Goal: Navigation & Orientation: Find specific page/section

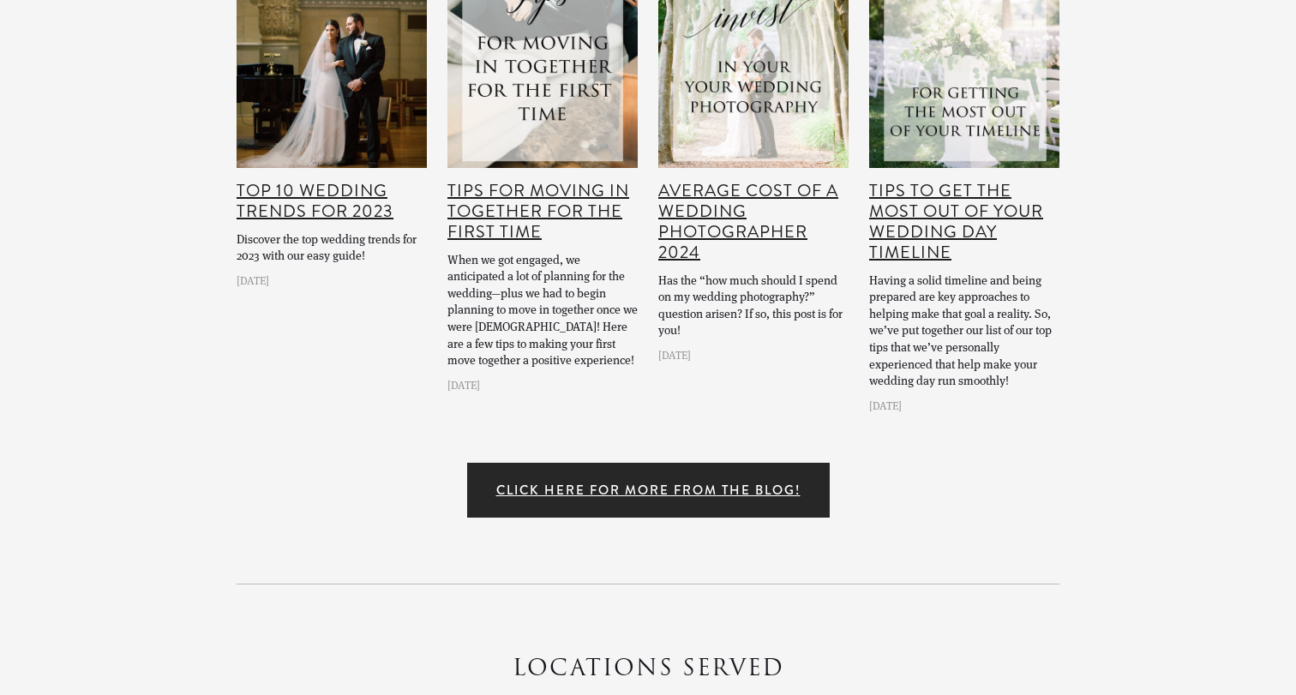
scroll to position [22006, 0]
drag, startPoint x: 430, startPoint y: 518, endPoint x: 720, endPoint y: 510, distance: 290.8
copy p "Jeff & Michele © 2020 All Rights Reserved"
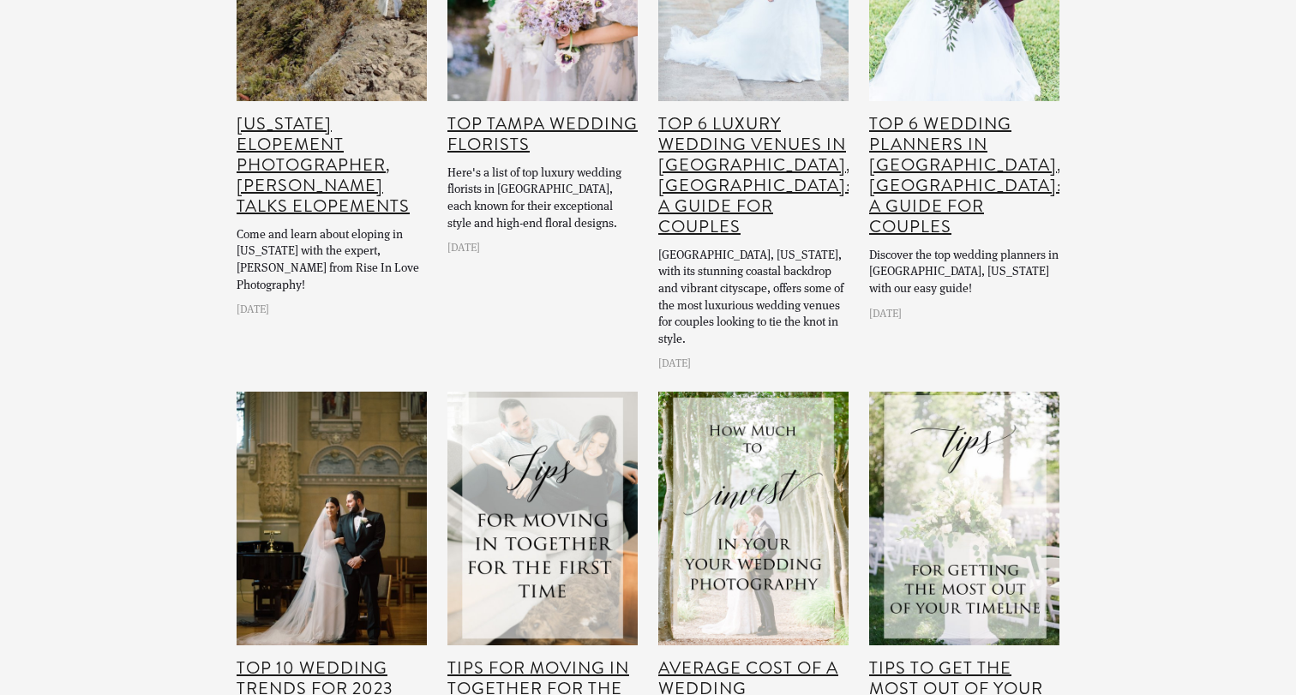
scroll to position [21507, 0]
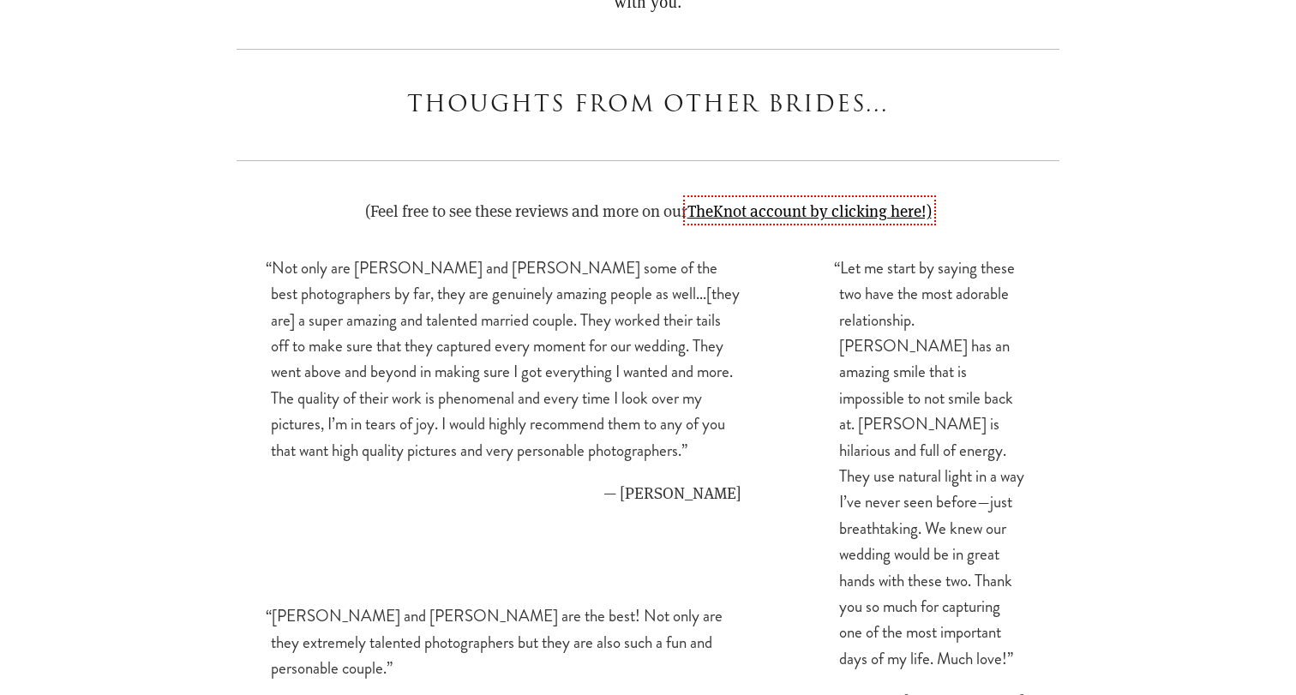
scroll to position [14929, 0]
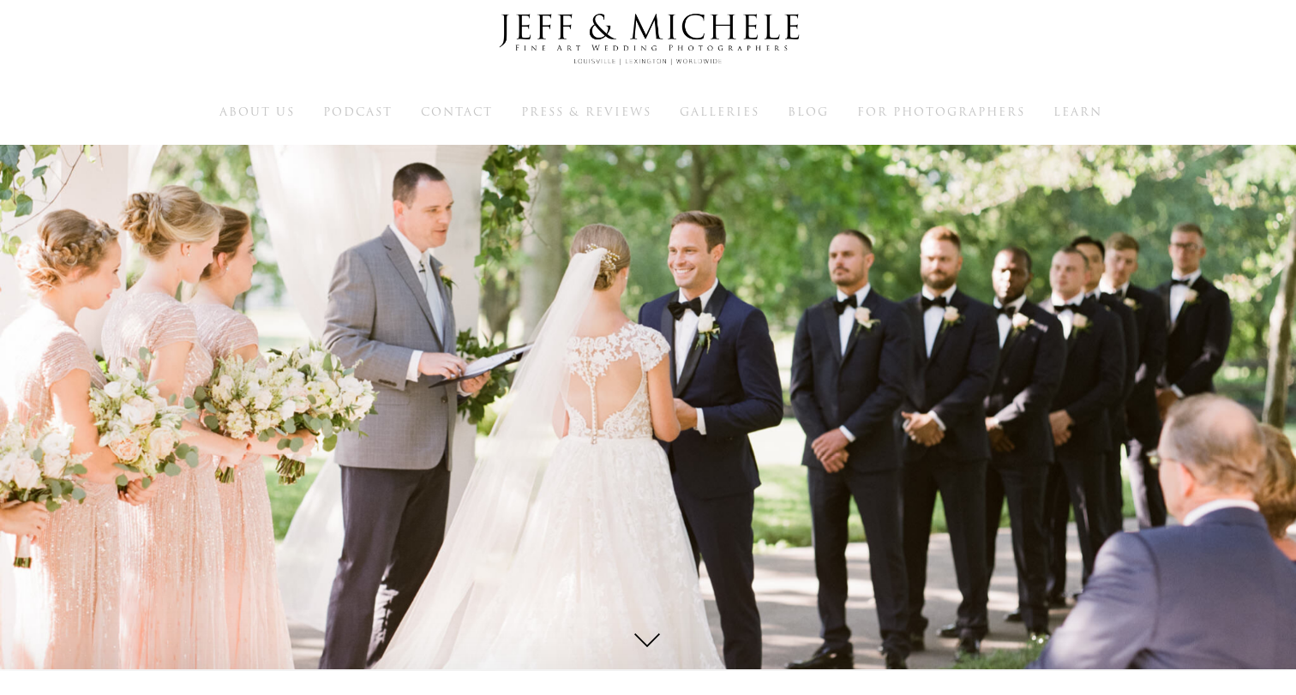
scroll to position [26, 0]
click at [986, 105] on span "For Photographers" at bounding box center [941, 110] width 168 height 16
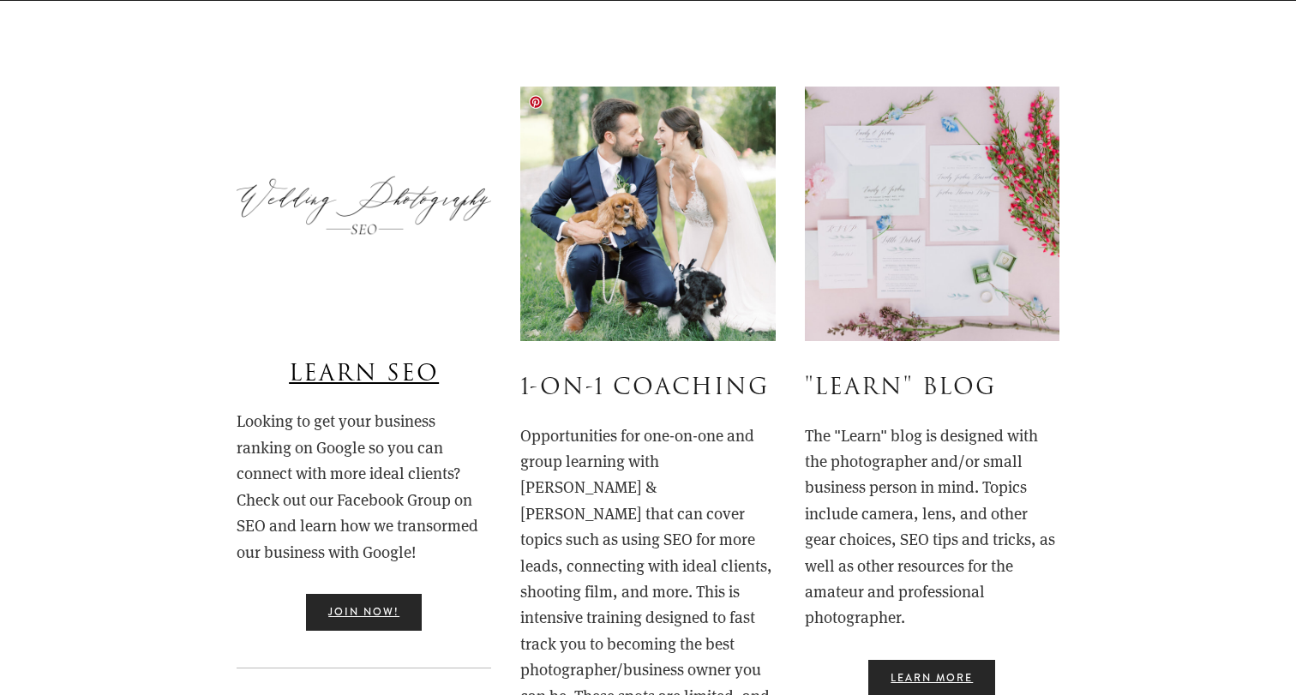
scroll to position [550, 0]
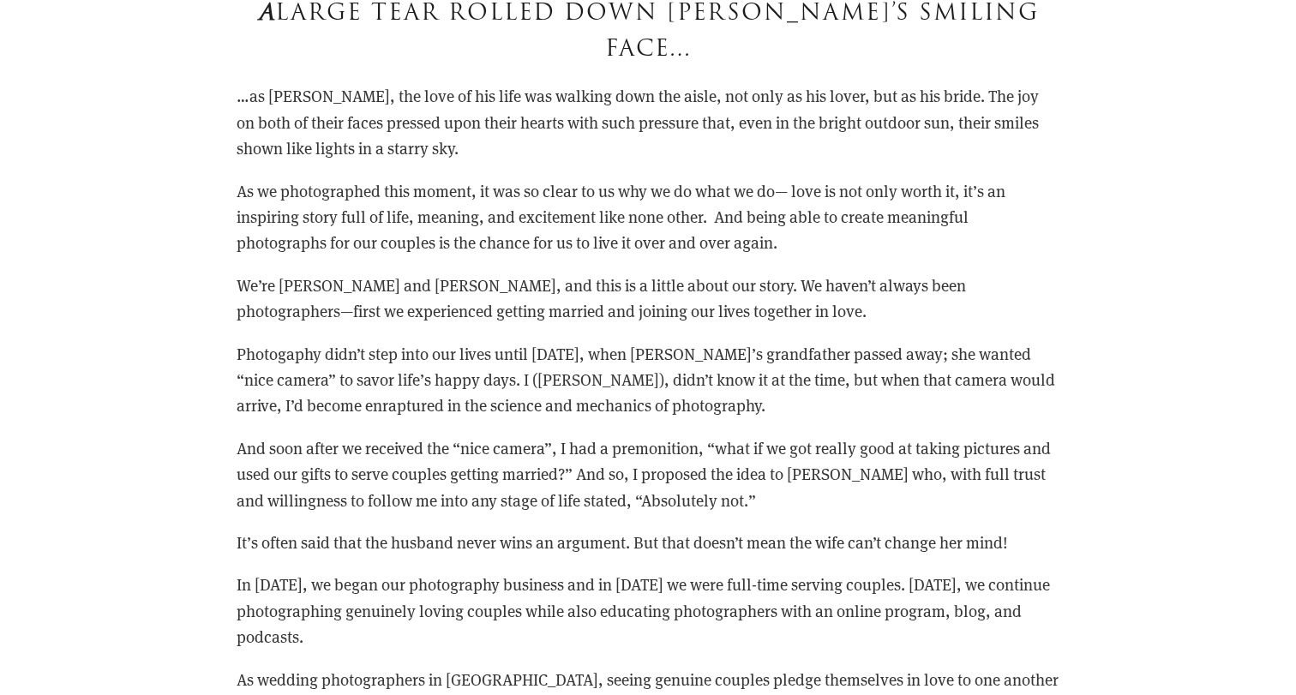
scroll to position [2753, 0]
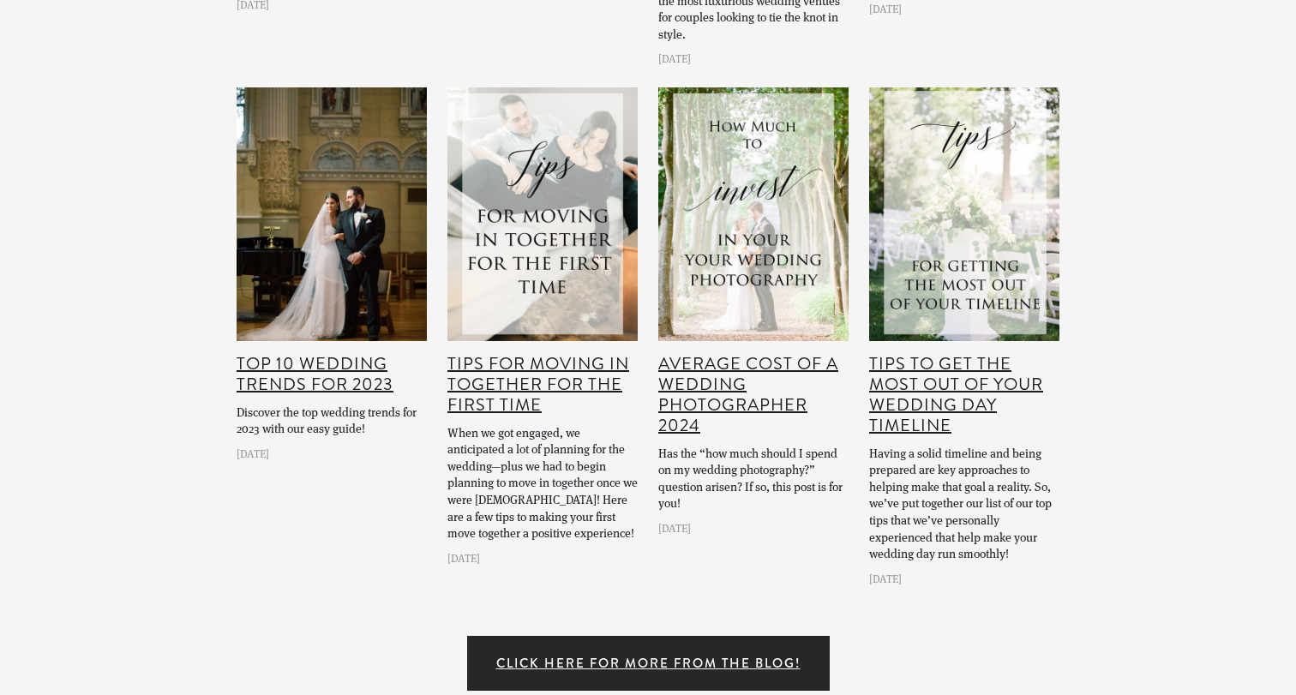
scroll to position [22052, 0]
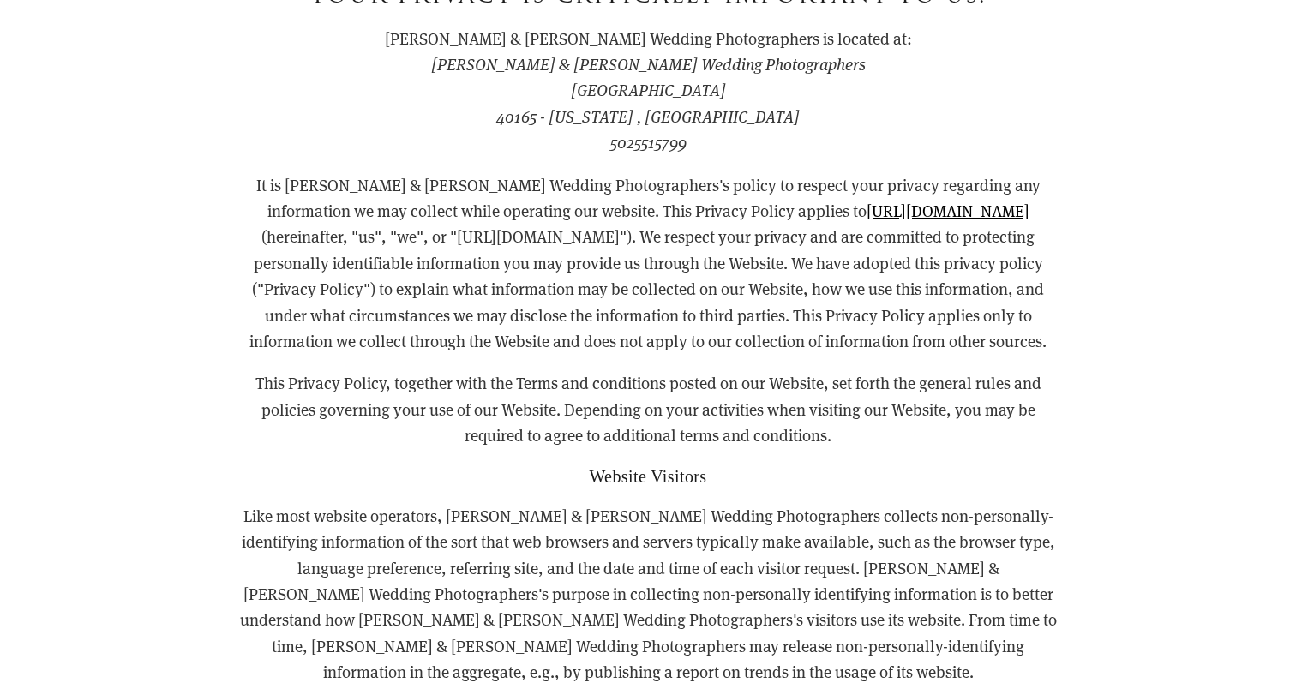
scroll to position [352, 0]
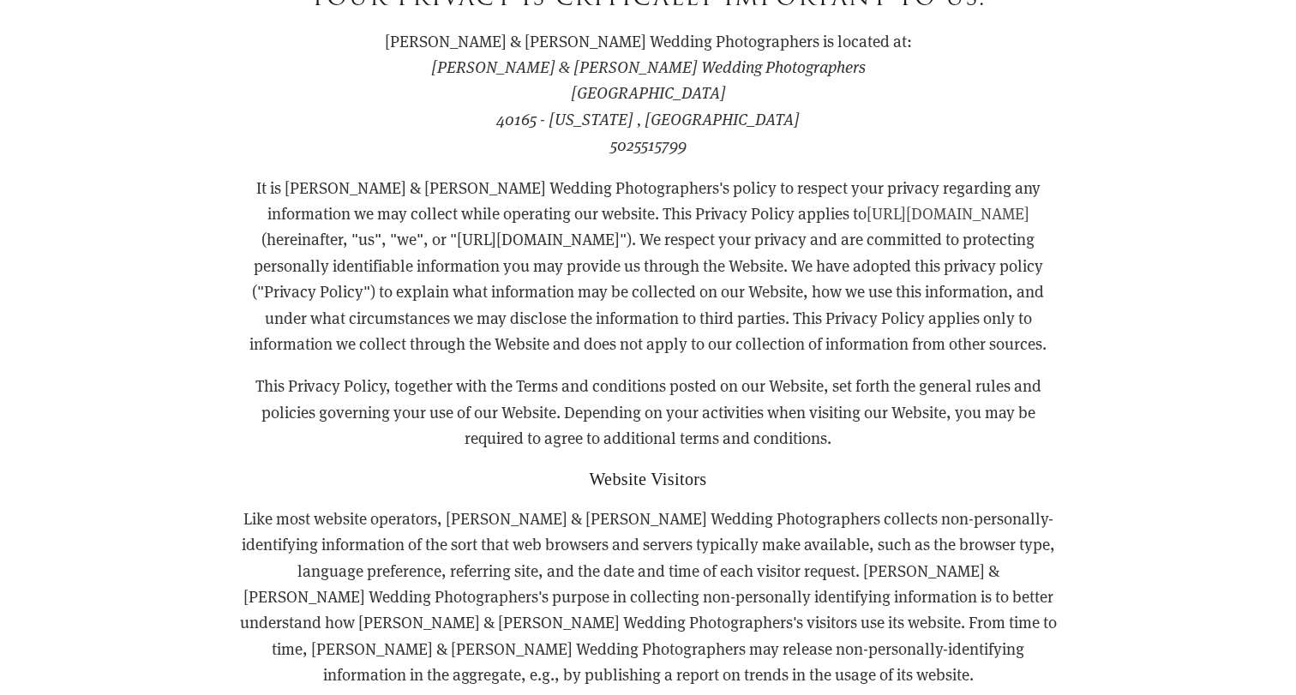
click at [867, 215] on link "https://www.jeffandmichelephoto.com" at bounding box center [948, 212] width 163 height 21
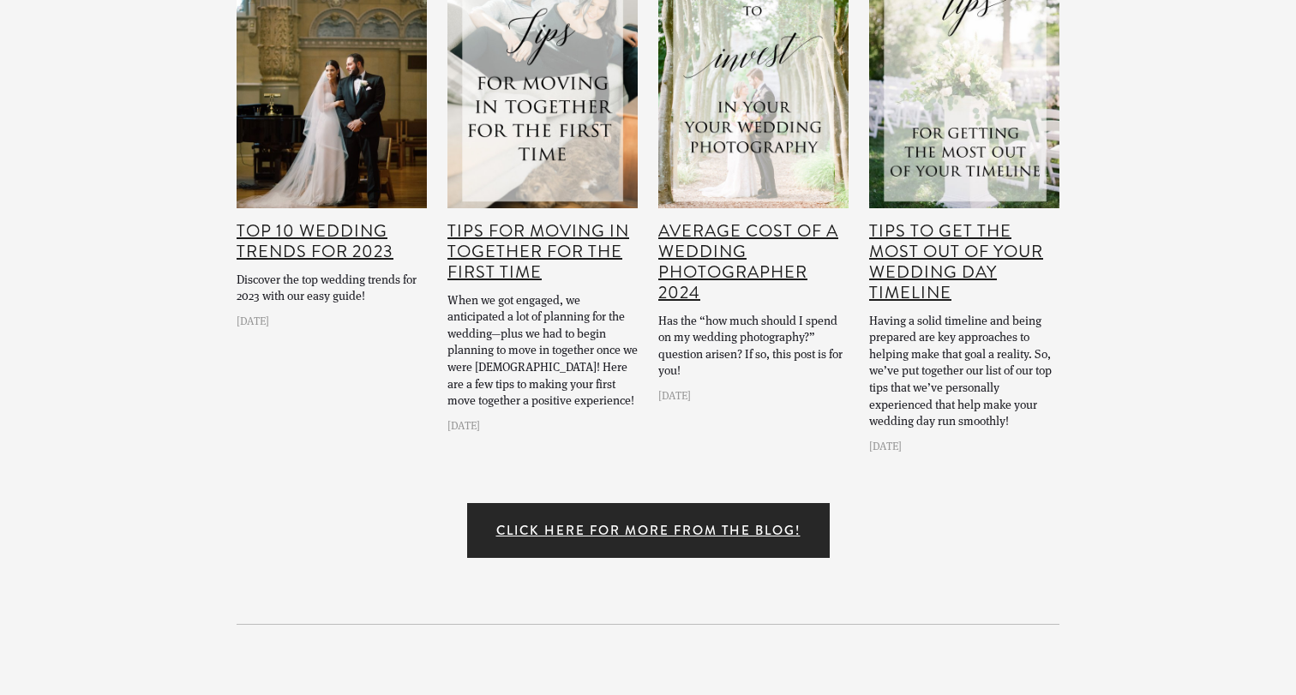
scroll to position [22052, 0]
